Goal: Find specific page/section: Find specific page/section

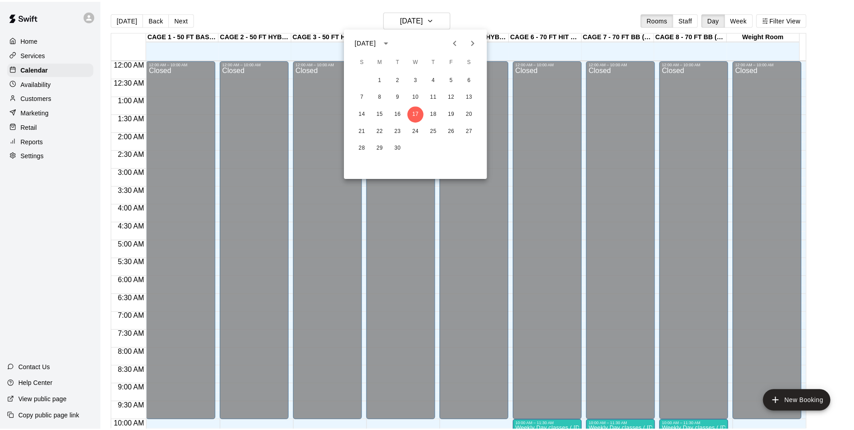
scroll to position [382, 0]
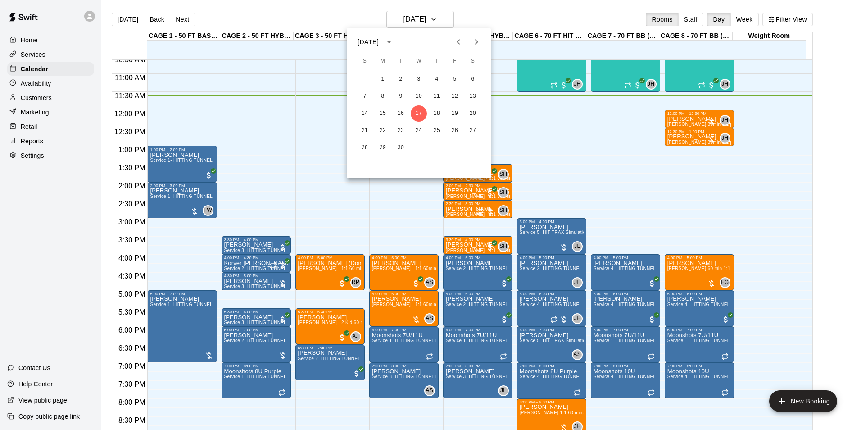
click at [33, 54] on div at bounding box center [430, 215] width 861 height 430
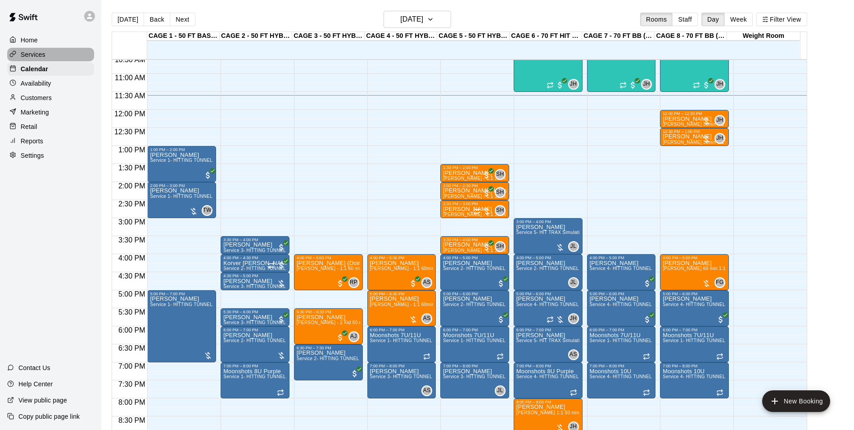
click at [34, 54] on p "Services" at bounding box center [33, 54] width 25 height 9
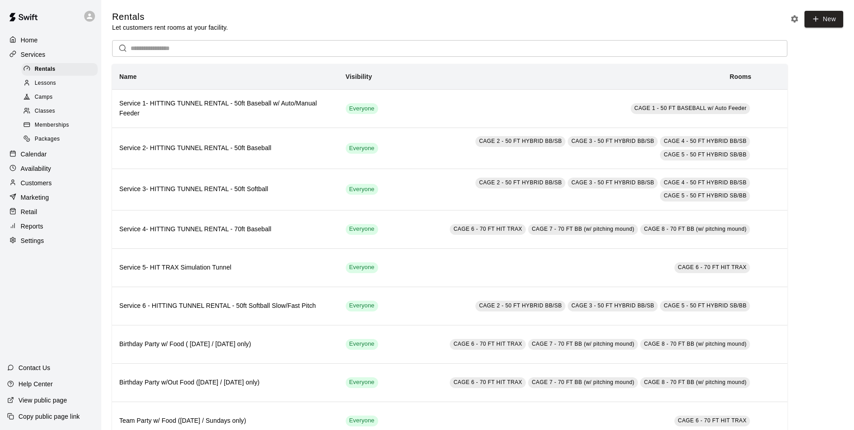
click at [59, 83] on div "Lessons" at bounding box center [60, 83] width 76 height 13
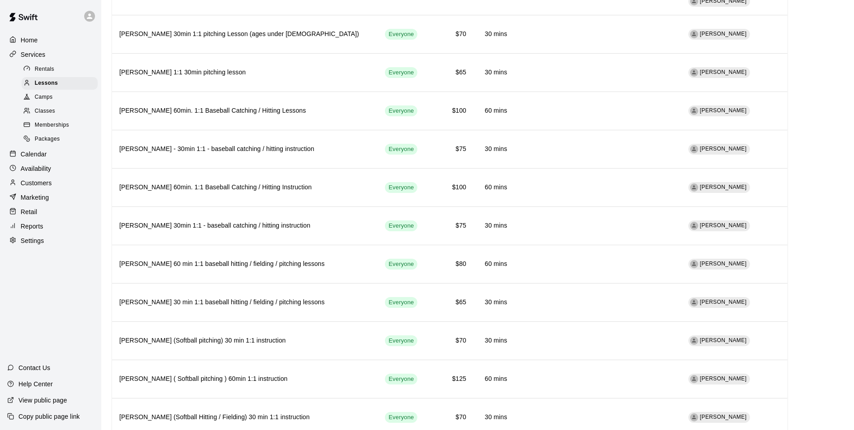
scroll to position [1069, 0]
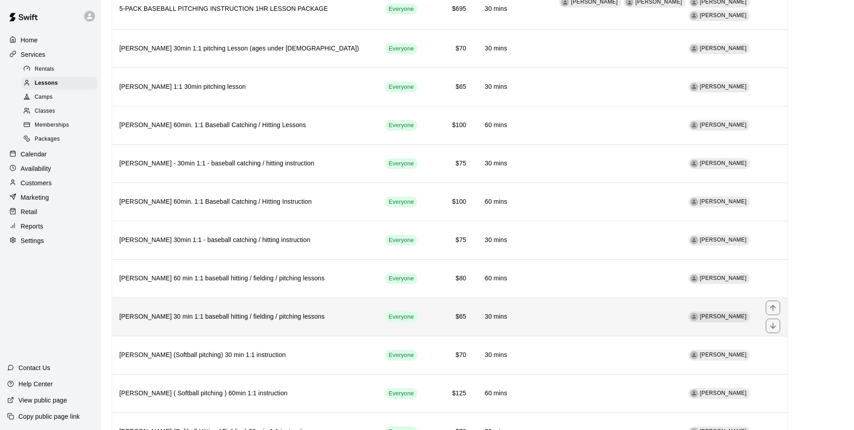
click at [207, 313] on th "[PERSON_NAME] 30 min 1:1 baseball hitting / fielding / pitching lessons" at bounding box center [245, 317] width 266 height 38
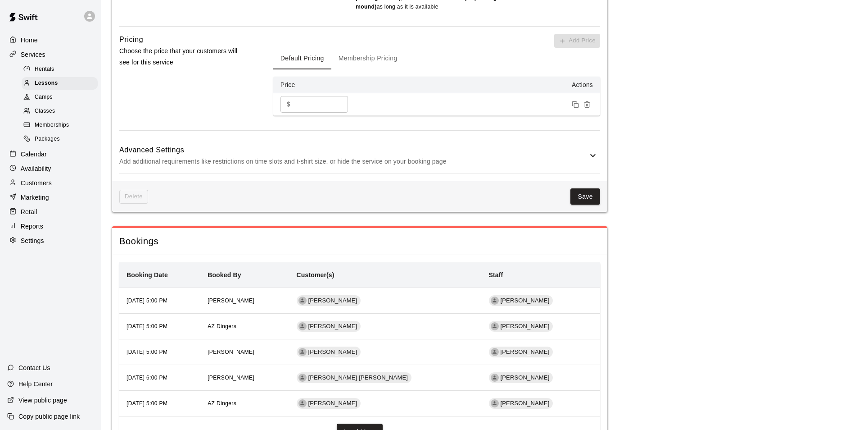
scroll to position [548, 0]
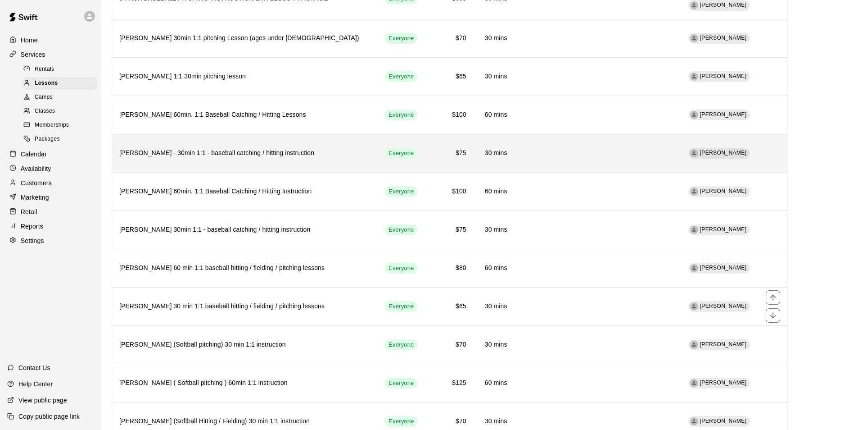
scroll to position [1081, 0]
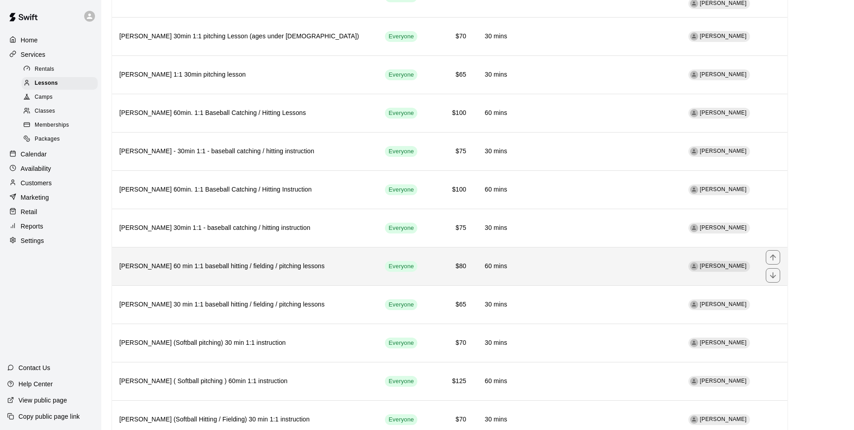
click at [207, 261] on h6 "[PERSON_NAME] 60 min 1:1 baseball hitting / fielding / pitching lessons" at bounding box center [244, 266] width 251 height 10
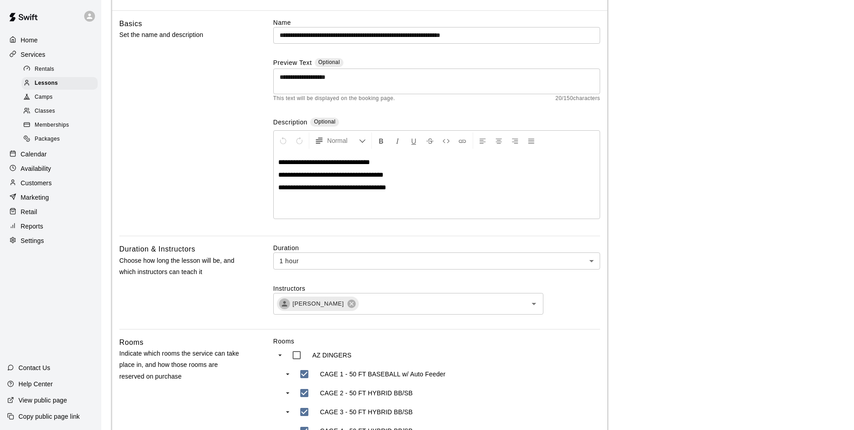
scroll to position [53, 0]
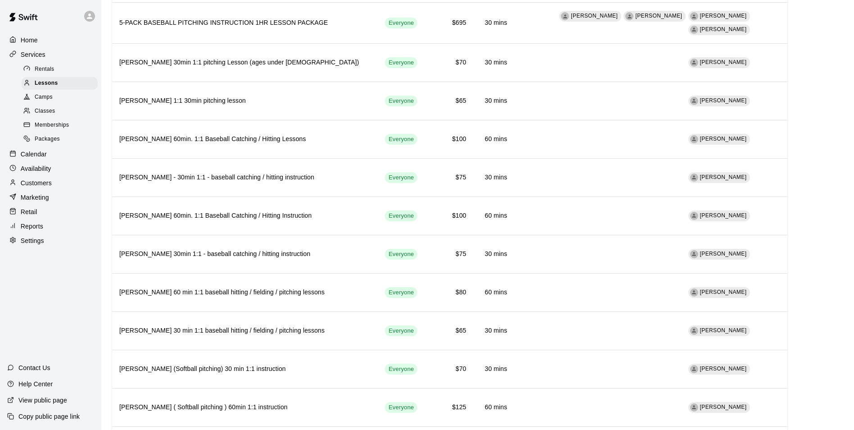
scroll to position [1069, 0]
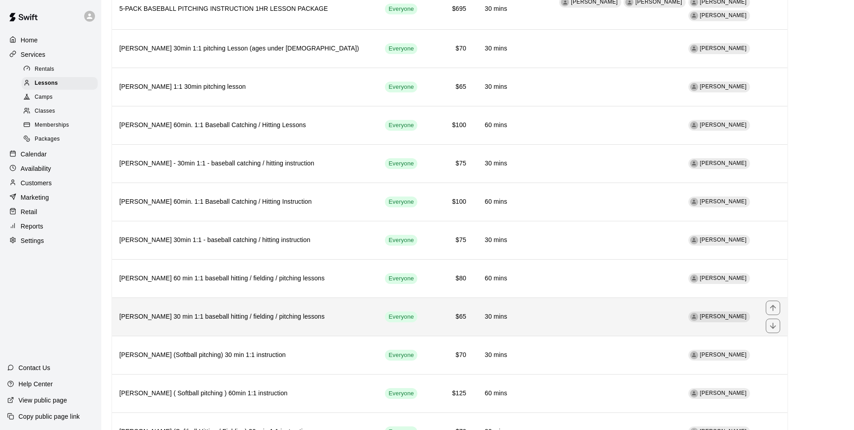
click at [218, 312] on h6 "[PERSON_NAME] 30 min 1:1 baseball hitting / fielding / pitching lessons" at bounding box center [244, 317] width 251 height 10
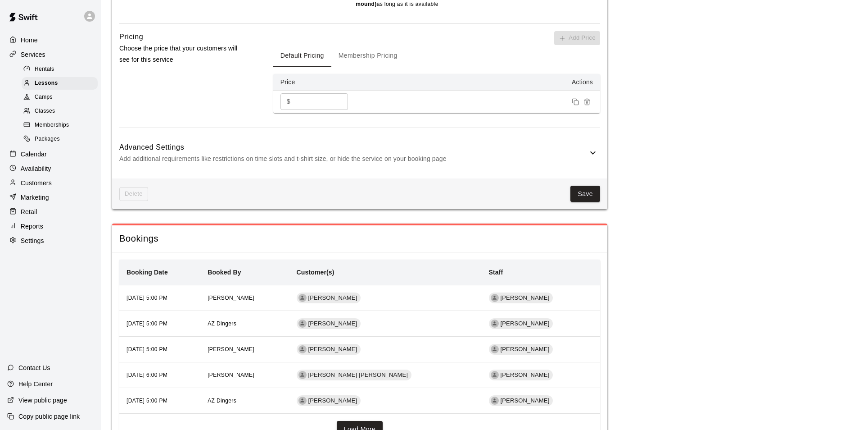
scroll to position [720, 0]
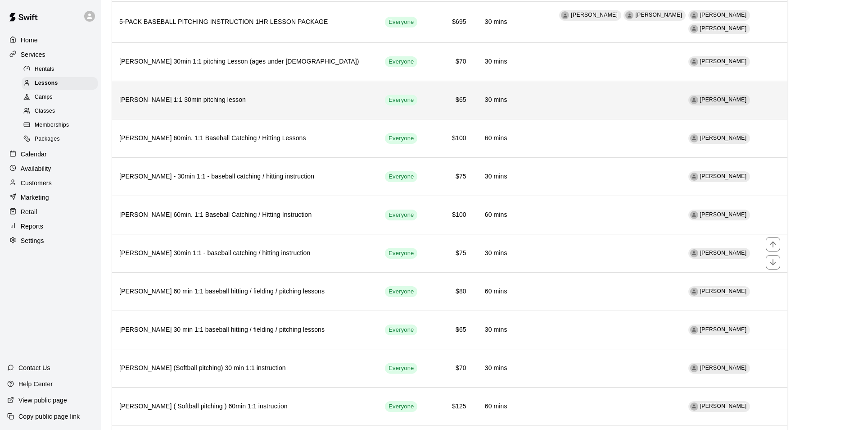
scroll to position [1081, 0]
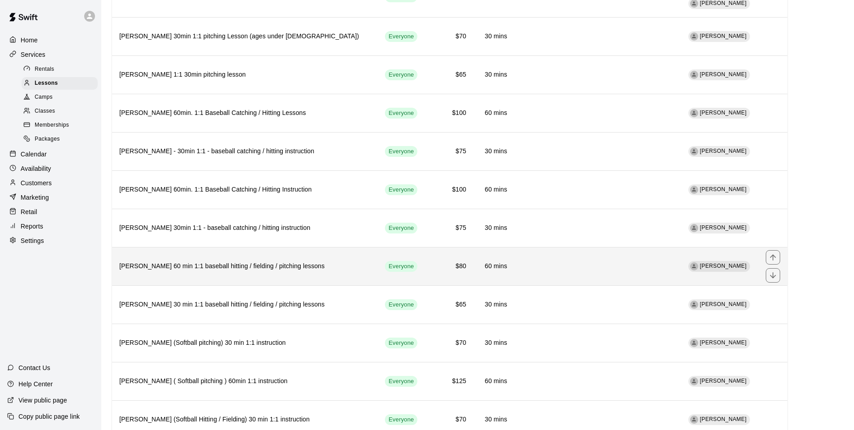
click at [183, 261] on h6 "[PERSON_NAME] 60 min 1:1 baseball hitting / fielding / pitching lessons" at bounding box center [244, 266] width 251 height 10
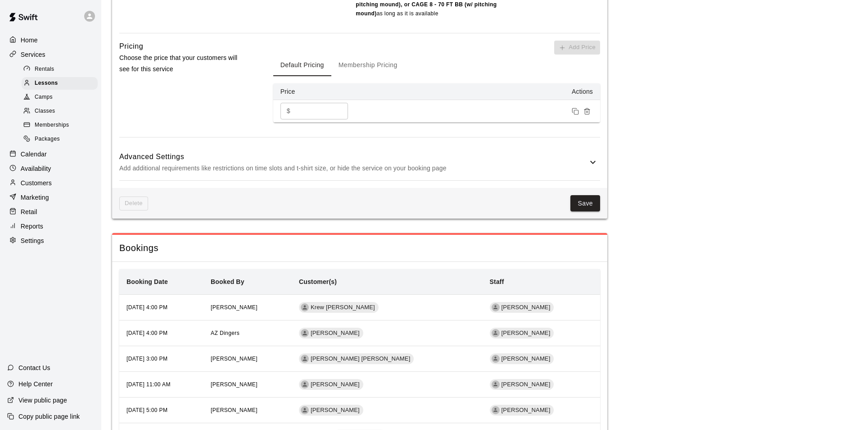
scroll to position [675, 0]
